Goal: Contribute content

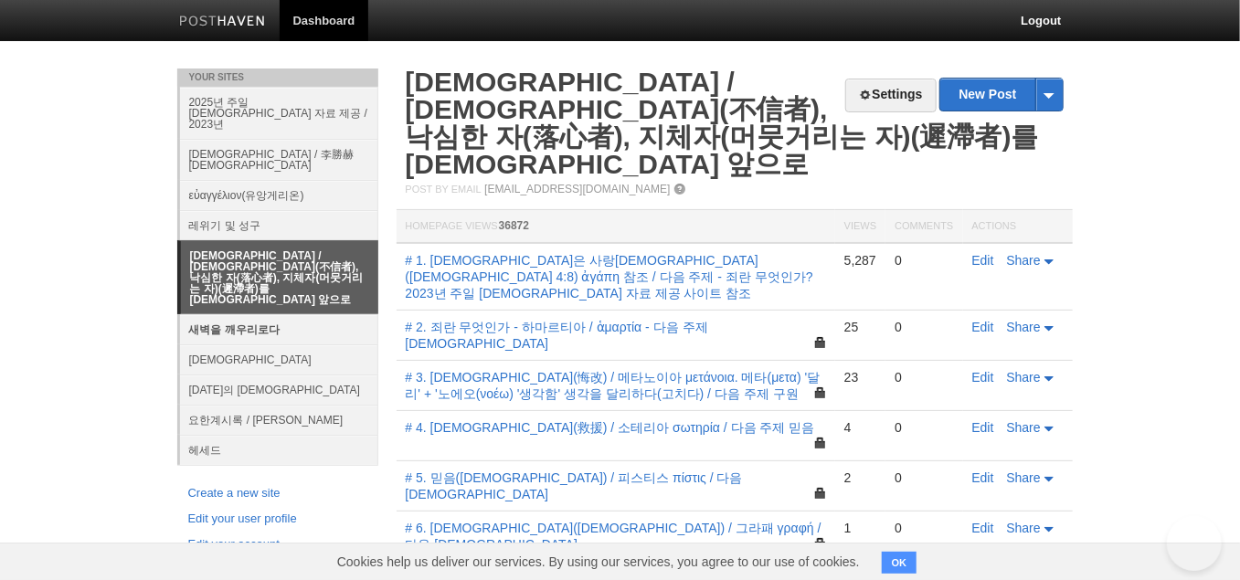
click at [254, 314] on link "새벽을 깨우리로다" at bounding box center [279, 329] width 198 height 30
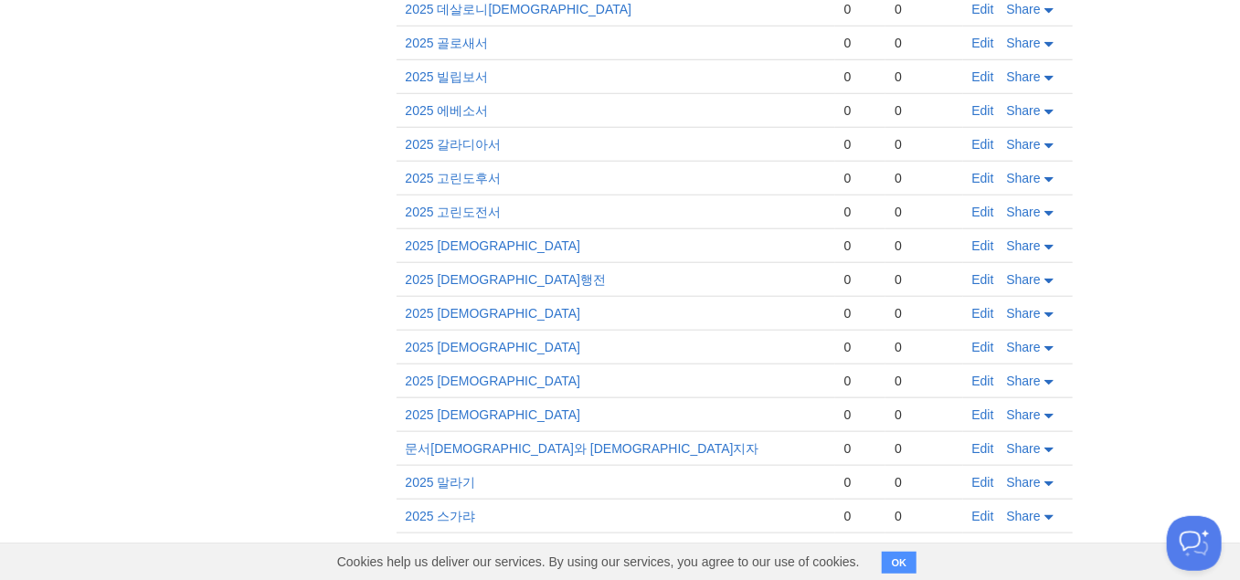
scroll to position [823, 0]
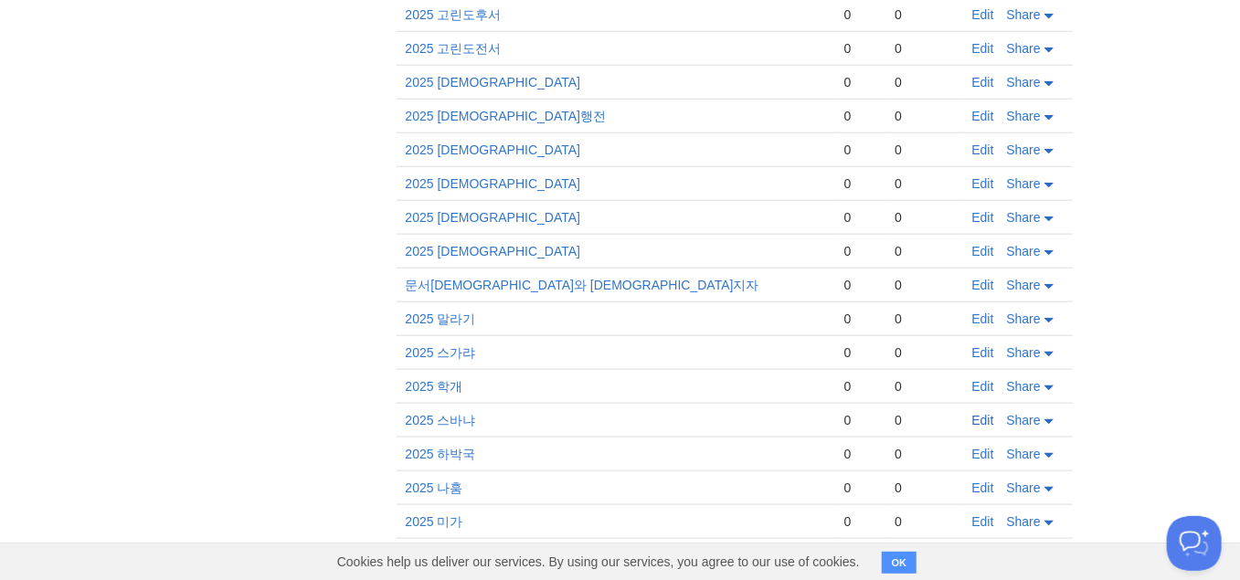
click at [995, 413] on link "Edit" at bounding box center [984, 420] width 22 height 15
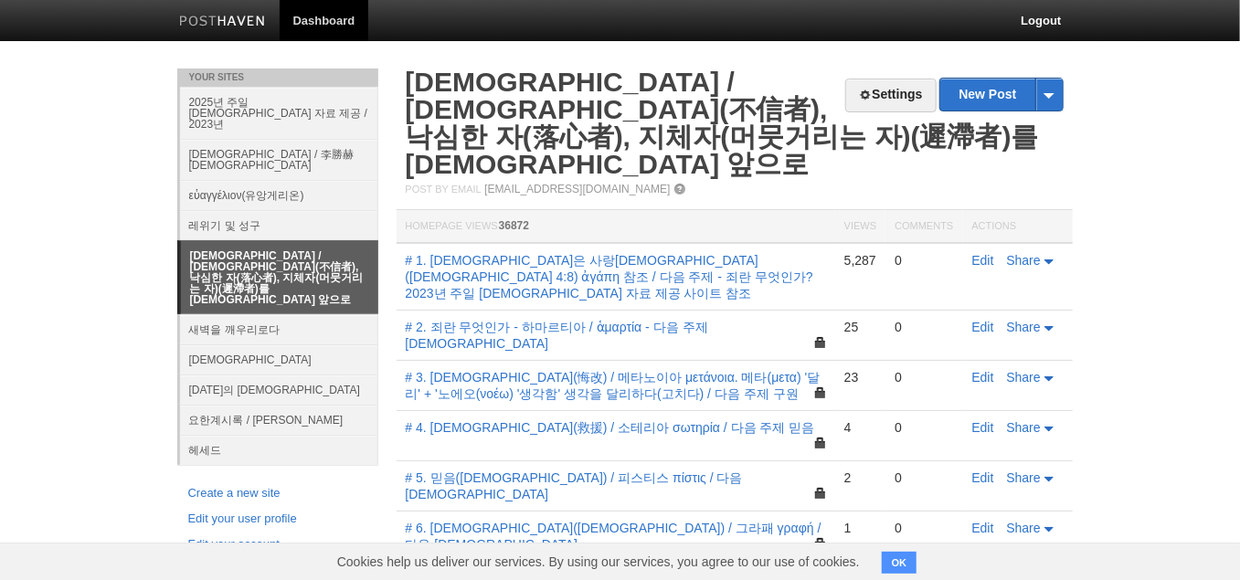
click at [265, 241] on link "[DEMOGRAPHIC_DATA] / [DEMOGRAPHIC_DATA](不信者), 낙심한 자(落心者), 지체자(머뭇거리는 자)(遲滯者)를 [D…" at bounding box center [279, 277] width 197 height 73
click at [989, 370] on link "Edit" at bounding box center [984, 377] width 22 height 15
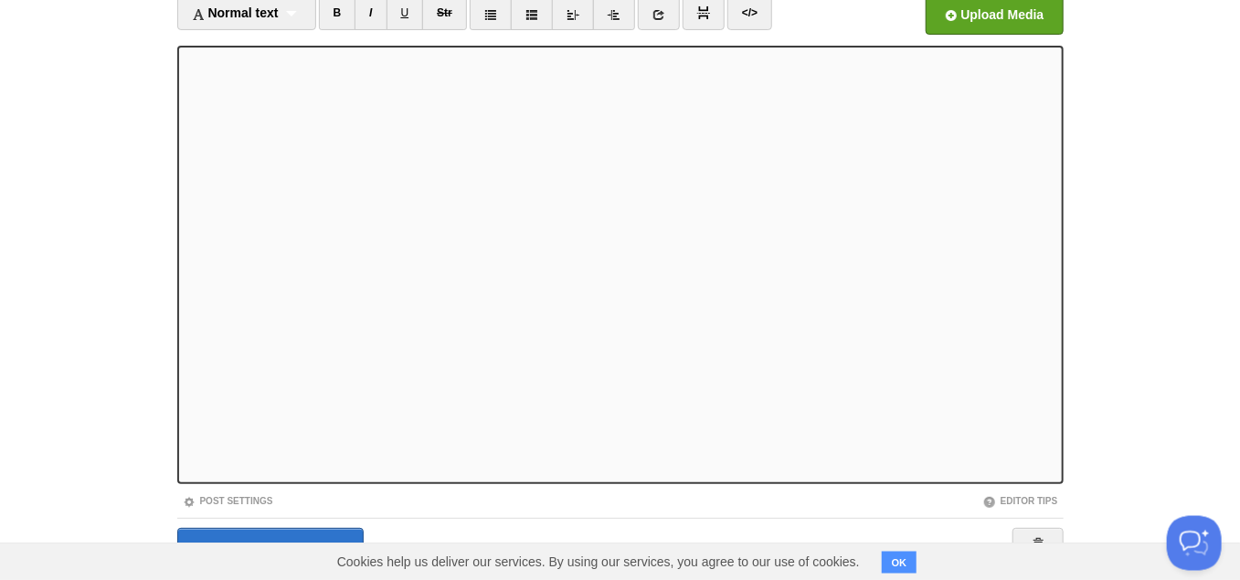
scroll to position [186, 0]
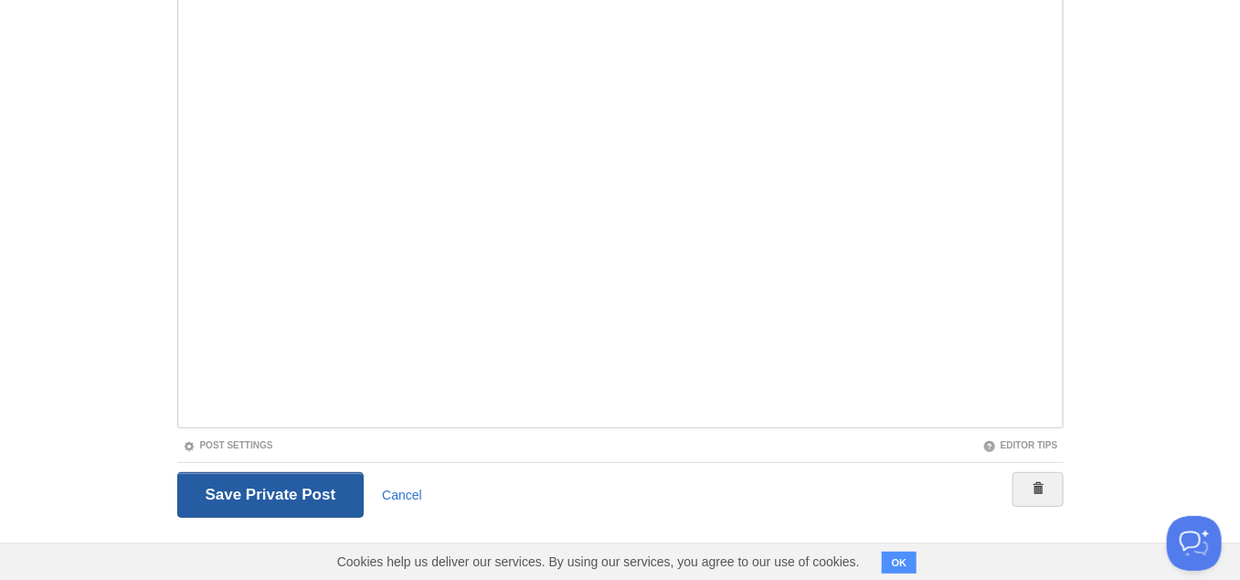
click at [300, 499] on input "Save and Publish" at bounding box center [270, 496] width 187 height 46
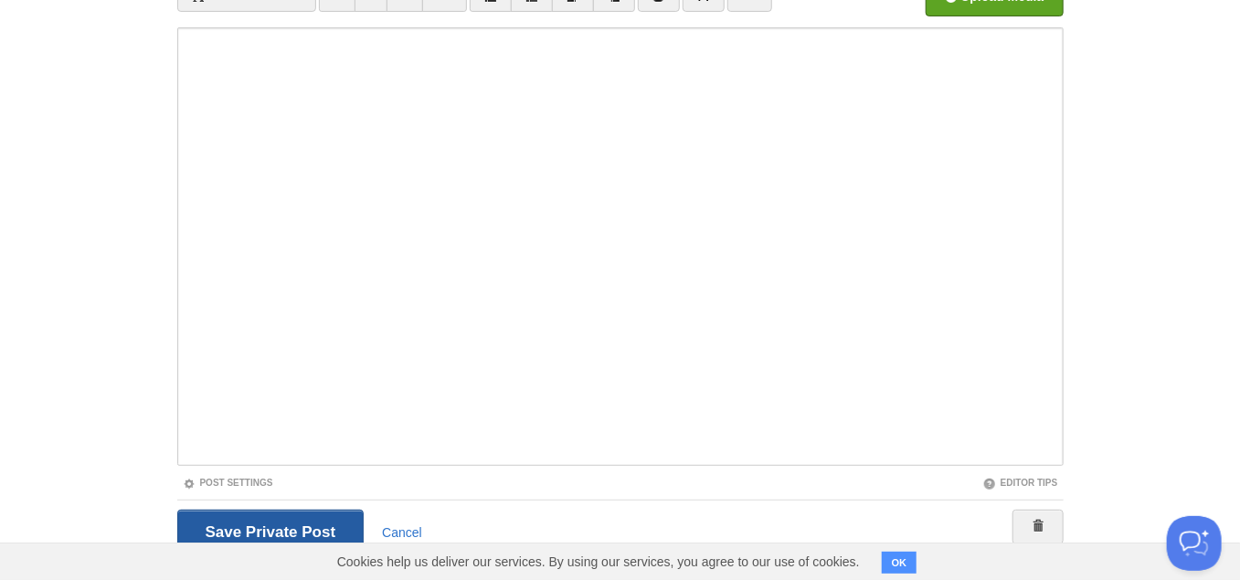
scroll to position [68, 0]
